Goal: Transaction & Acquisition: Book appointment/travel/reservation

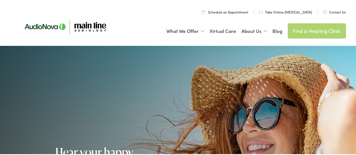
click at [316, 26] on link "Find a Hearing Clinic" at bounding box center [316, 30] width 58 height 15
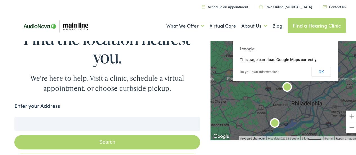
scroll to position [58, 0]
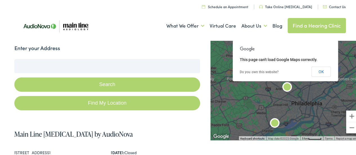
click at [111, 65] on input "Enter your Address" at bounding box center [106, 65] width 185 height 14
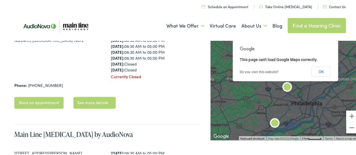
scroll to position [417, 0]
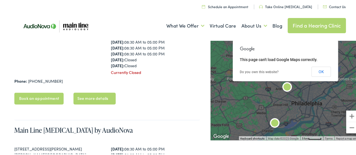
click at [37, 100] on link "Book an appointment" at bounding box center [38, 98] width 49 height 12
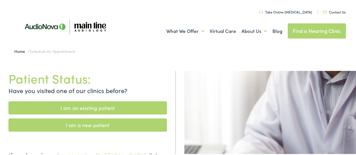
click at [105, 121] on link "I am a new patient" at bounding box center [87, 124] width 158 height 13
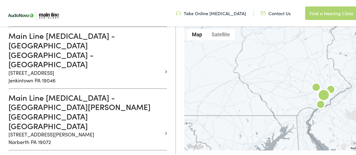
scroll to position [208, 0]
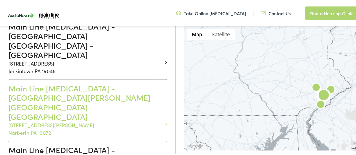
click at [71, 120] on p "916 Montgomery Avenue Narberth PA 19072" at bounding box center [85, 127] width 154 height 15
